Goal: Task Accomplishment & Management: Manage account settings

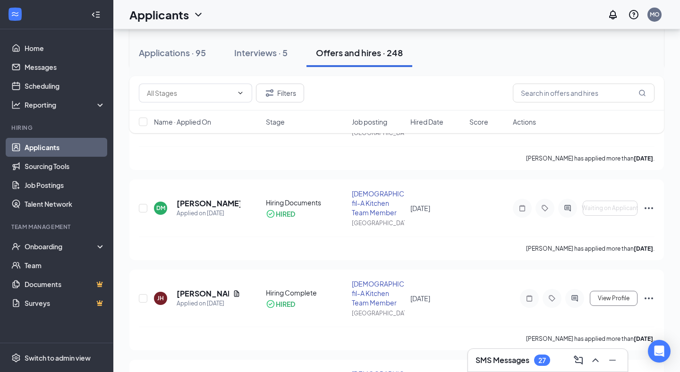
scroll to position [196, 0]
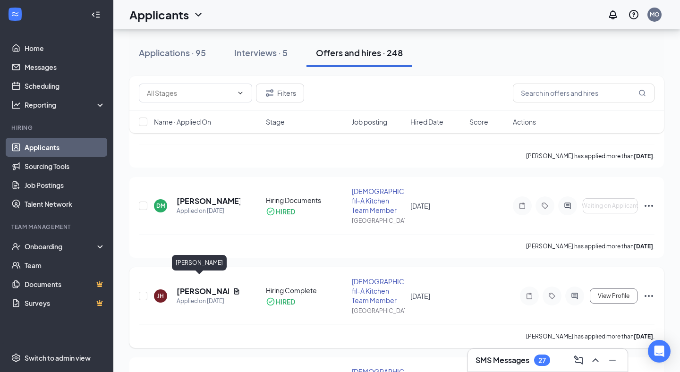
click at [194, 286] on h5 "[PERSON_NAME]" at bounding box center [203, 291] width 52 height 10
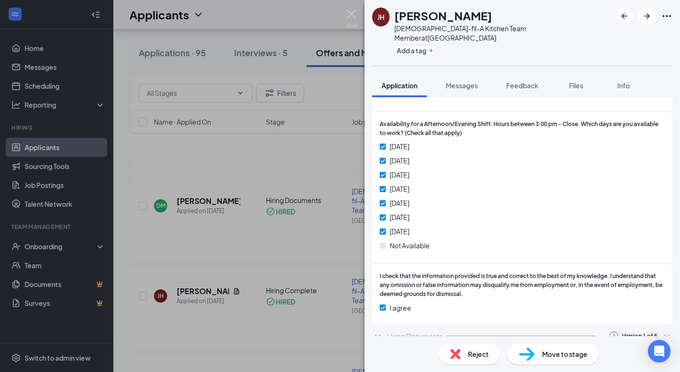
scroll to position [1131, 0]
click at [378, 334] on icon "ChevronDown" at bounding box center [378, 336] width 6 height 4
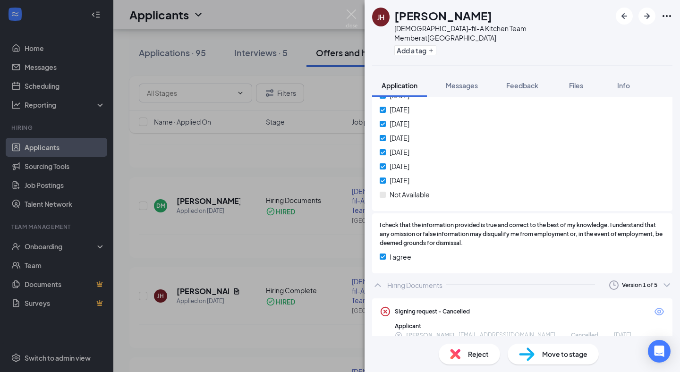
scroll to position [1188, 0]
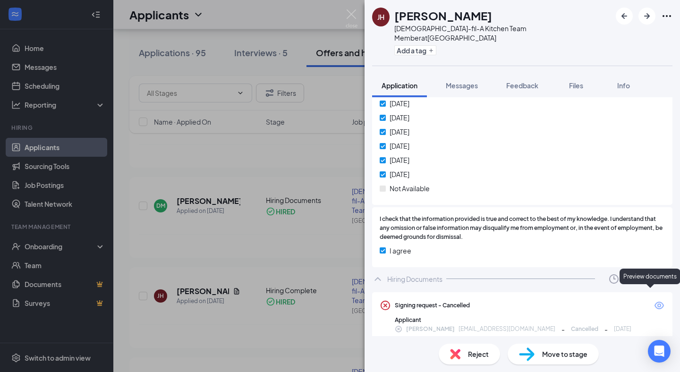
click at [660, 302] on icon "Eye" at bounding box center [659, 306] width 9 height 8
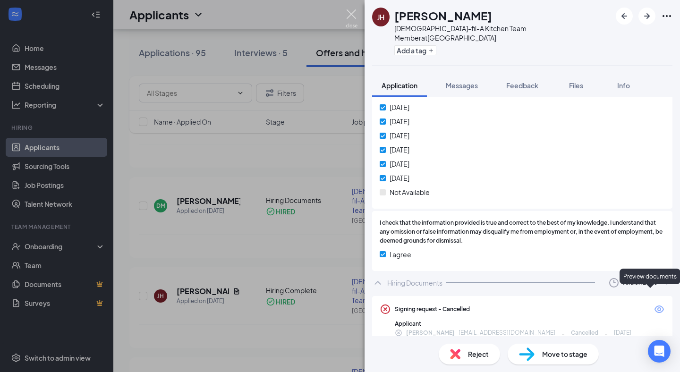
click at [353, 15] on img at bounding box center [352, 18] width 12 height 18
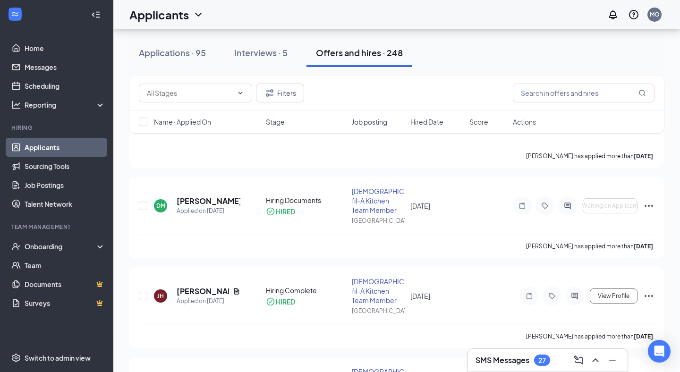
click at [438, 57] on div "Applications · 95 Interviews · 5 Offers and hires · 248" at bounding box center [396, 53] width 535 height 28
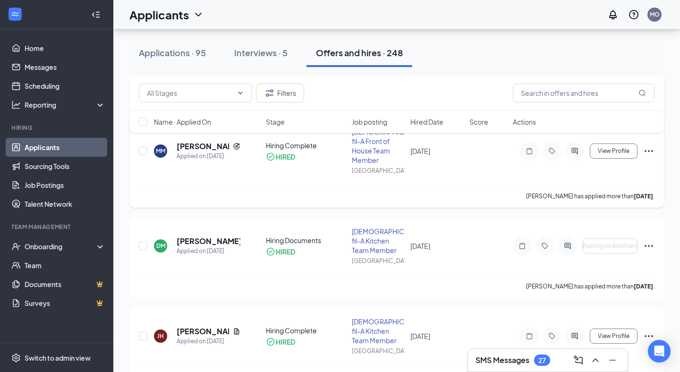
scroll to position [157, 0]
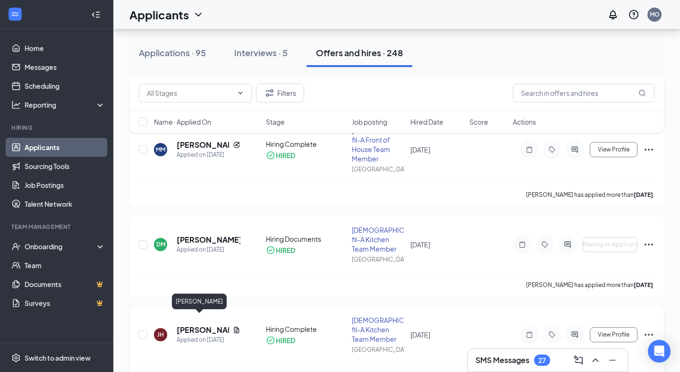
click at [192, 325] on h5 "[PERSON_NAME]" at bounding box center [203, 330] width 52 height 10
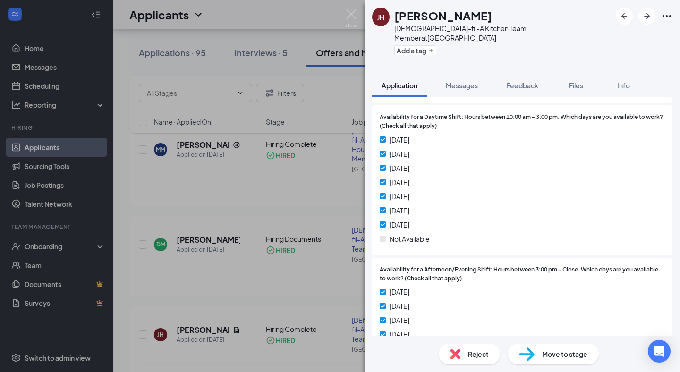
scroll to position [1131, 0]
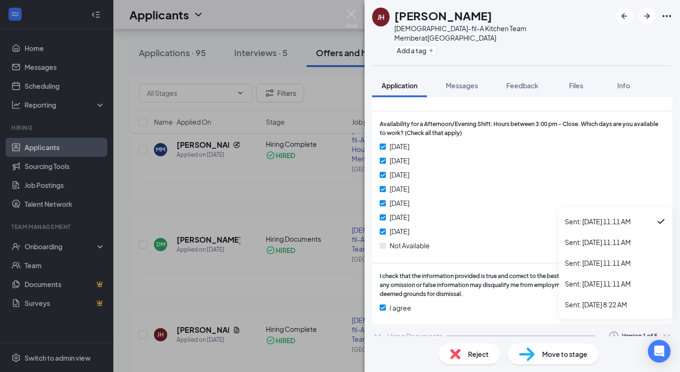
click at [664, 331] on icon "ChevronDown" at bounding box center [666, 336] width 11 height 11
click at [613, 304] on div "Sent: [DATE] 8:22 AM" at bounding box center [616, 304] width 102 height 9
click at [380, 334] on icon "ChevronDown" at bounding box center [378, 336] width 6 height 4
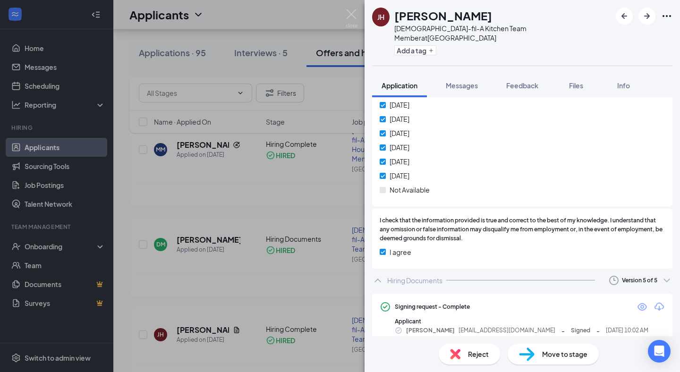
scroll to position [1187, 0]
click at [643, 302] on icon "Eye" at bounding box center [642, 306] width 9 height 8
click at [351, 12] on img at bounding box center [352, 18] width 12 height 18
